Goal: Find specific page/section: Find specific page/section

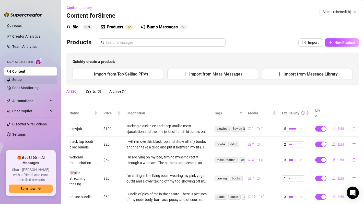
click at [16, 80] on link "Setup" at bounding box center [16, 79] width 9 height 4
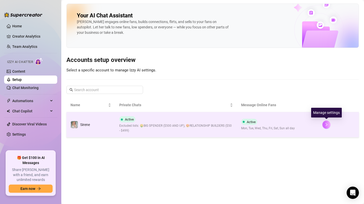
click at [327, 125] on icon "right" at bounding box center [327, 125] width 4 height 4
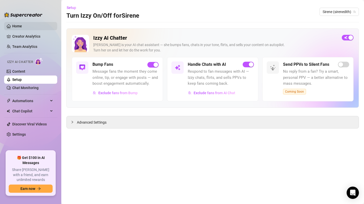
click at [21, 25] on link "Home" at bounding box center [17, 26] width 10 height 4
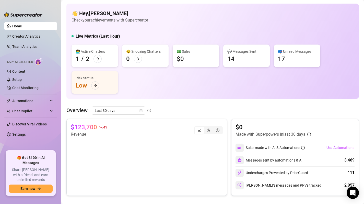
click at [285, 55] on div "📪 Unread Messages 17" at bounding box center [297, 55] width 47 height 22
